Goal: Find contact information: Find contact information

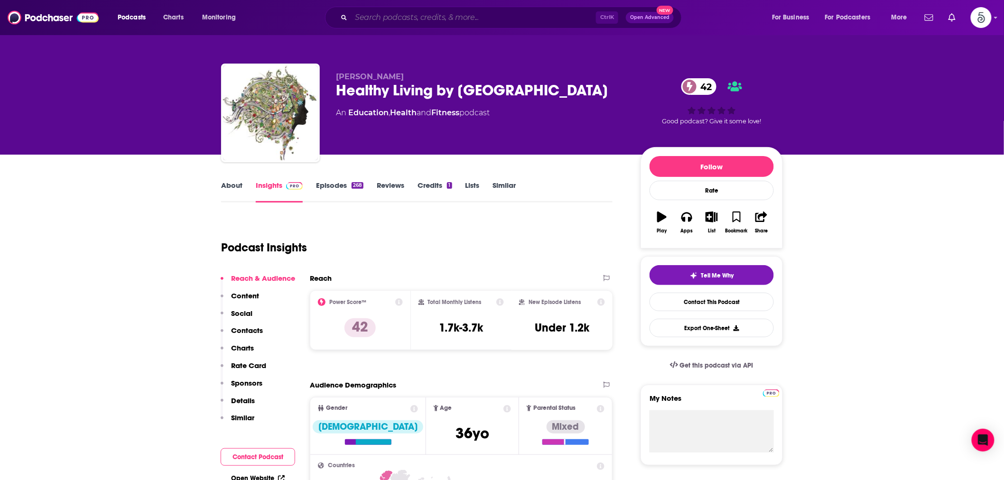
click at [398, 16] on input "Search podcasts, credits, & more..." at bounding box center [473, 17] width 245 height 15
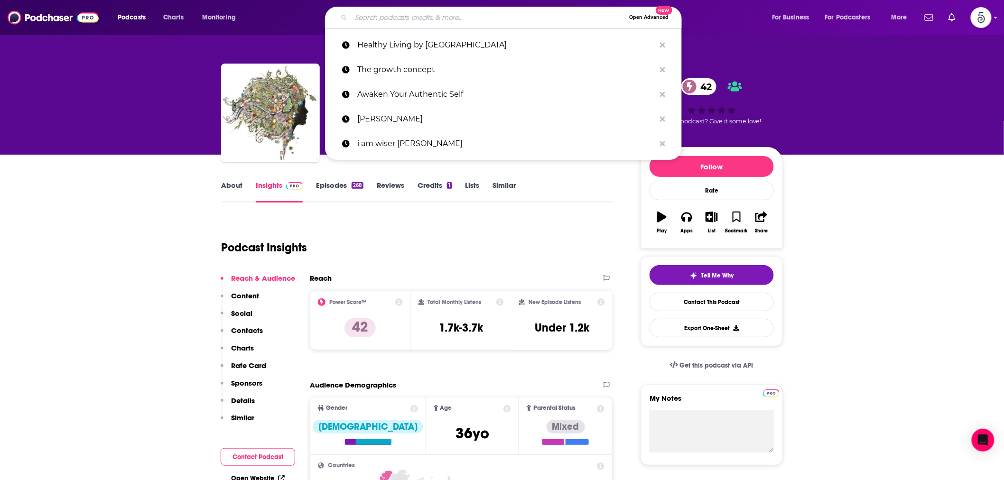
paste input "The Corporate Escapee"
type input "The Corporate Escapee"
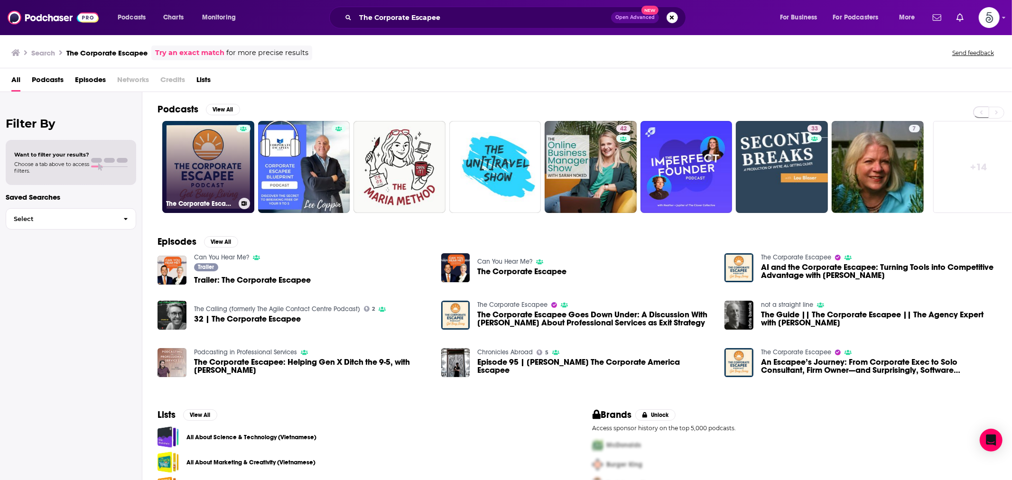
click at [220, 164] on link "The Corporate Escapee" at bounding box center [208, 167] width 92 height 92
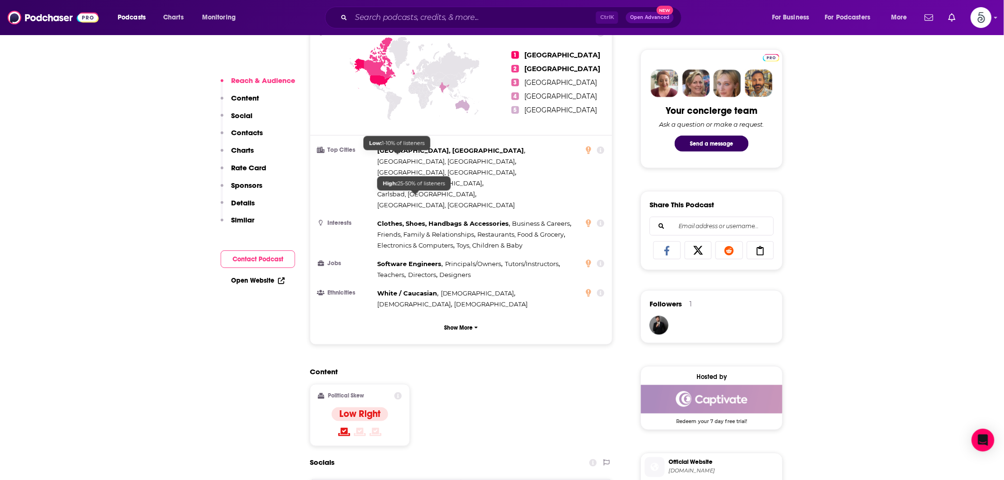
scroll to position [176, 0]
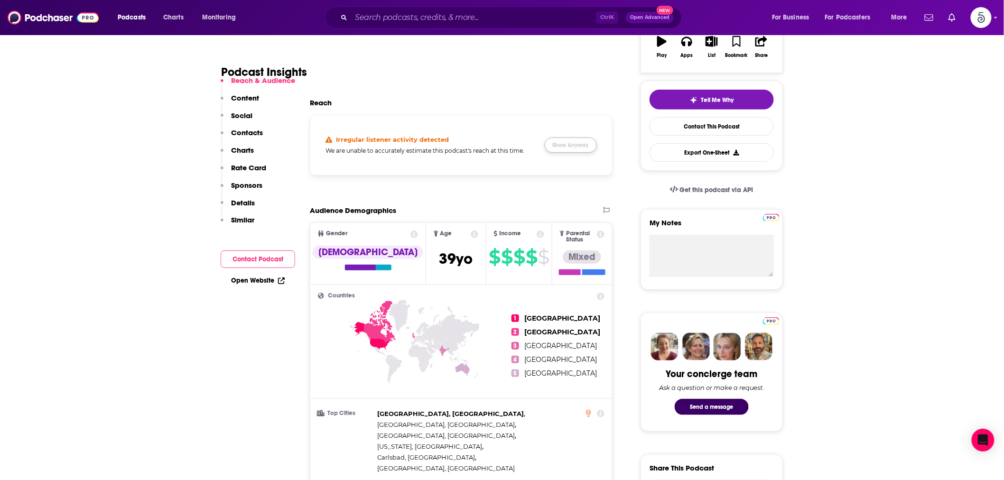
click at [554, 149] on button "Show Anyway" at bounding box center [571, 145] width 52 height 15
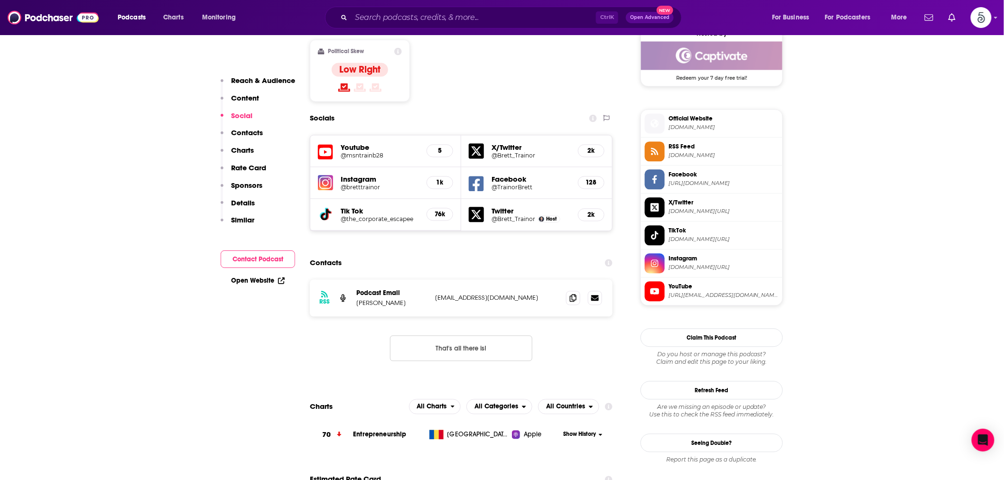
scroll to position [790, 0]
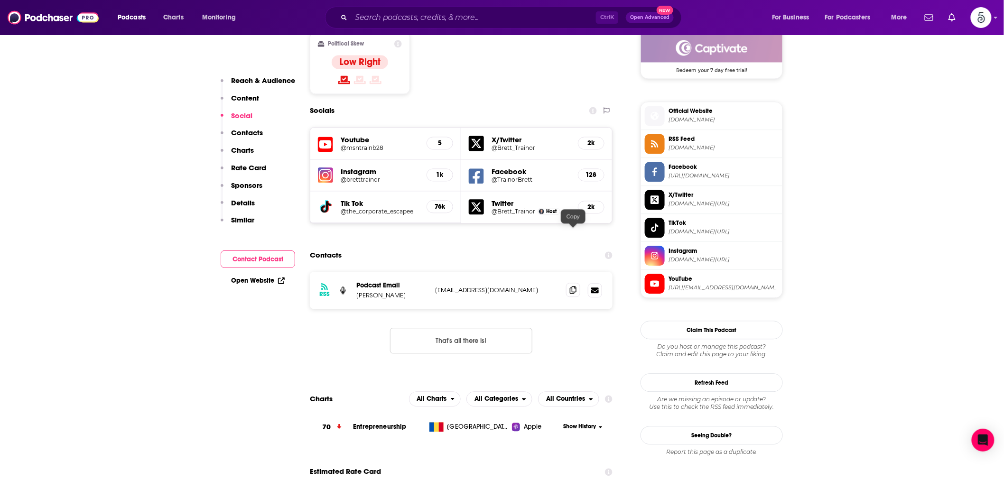
click at [570, 286] on icon at bounding box center [573, 290] width 7 height 8
